Goal: Task Accomplishment & Management: Complete application form

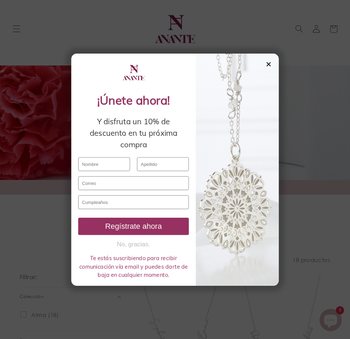
click at [108, 162] on input "text" at bounding box center [99, 163] width 56 height 15
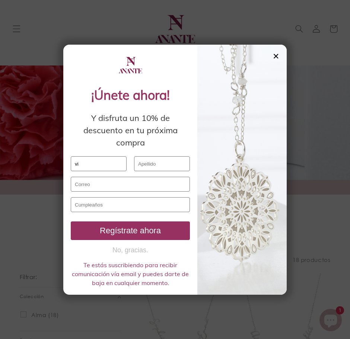
type input "v"
type input "[PERSON_NAME]"
type input "v"
type input "[EMAIL_ADDRESS][DOMAIN_NAME]"
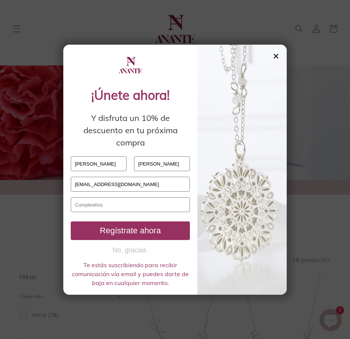
click at [127, 205] on input "text" at bounding box center [130, 204] width 119 height 15
click at [141, 188] on input "[EMAIL_ADDRESS][DOMAIN_NAME]" at bounding box center [130, 184] width 119 height 15
click at [132, 205] on input "text" at bounding box center [130, 204] width 119 height 15
type input "8"
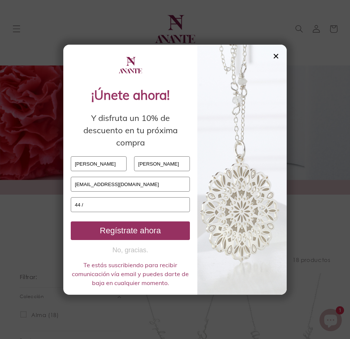
type input "4"
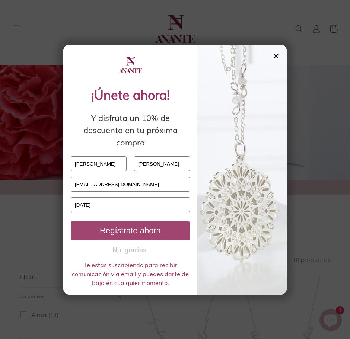
type input "[DATE]"
click at [132, 231] on div "Regístrate ahora" at bounding box center [130, 231] width 113 height 10
